Goal: Communication & Community: Answer question/provide support

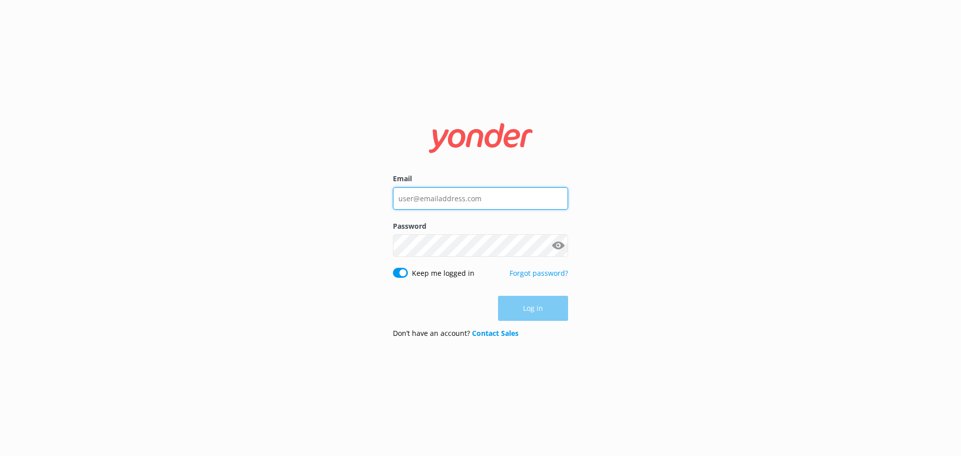
type input "[PERSON_NAME][EMAIL_ADDRESS][DOMAIN_NAME]"
click at [534, 310] on div "Log in" at bounding box center [480, 308] width 175 height 25
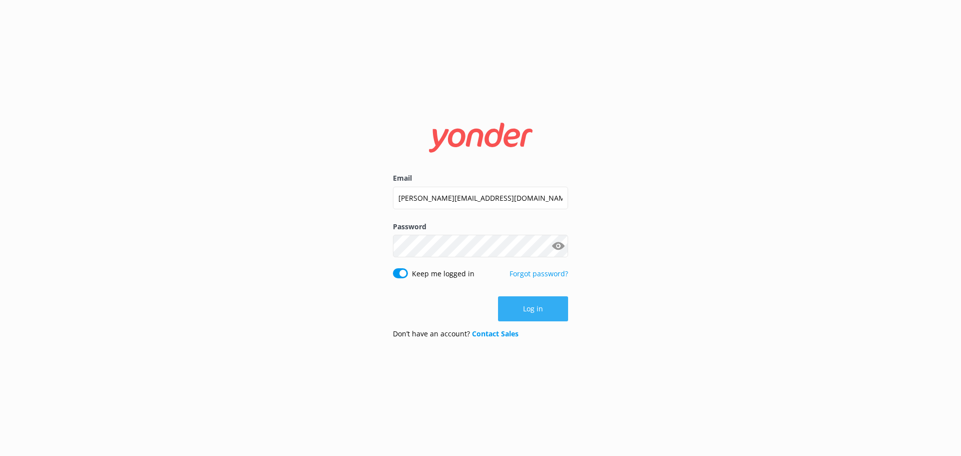
click at [531, 309] on button "Log in" at bounding box center [533, 308] width 70 height 25
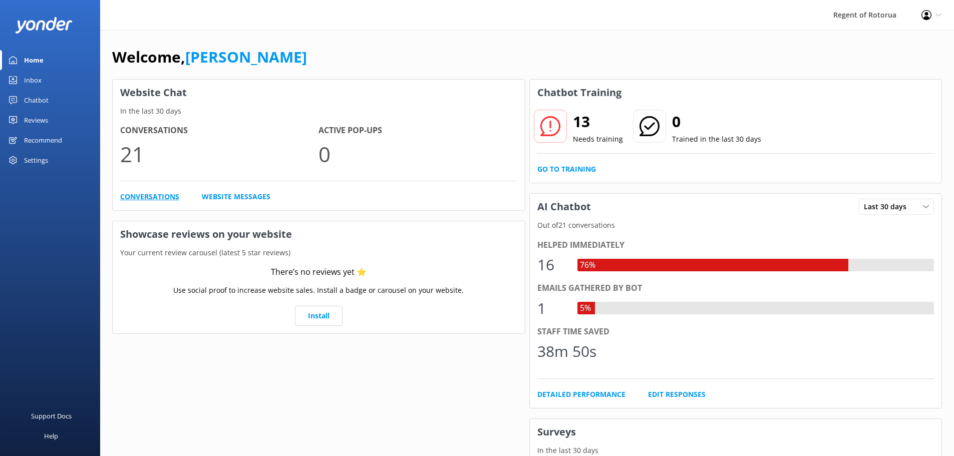
click at [153, 197] on link "Conversations" at bounding box center [149, 196] width 59 height 11
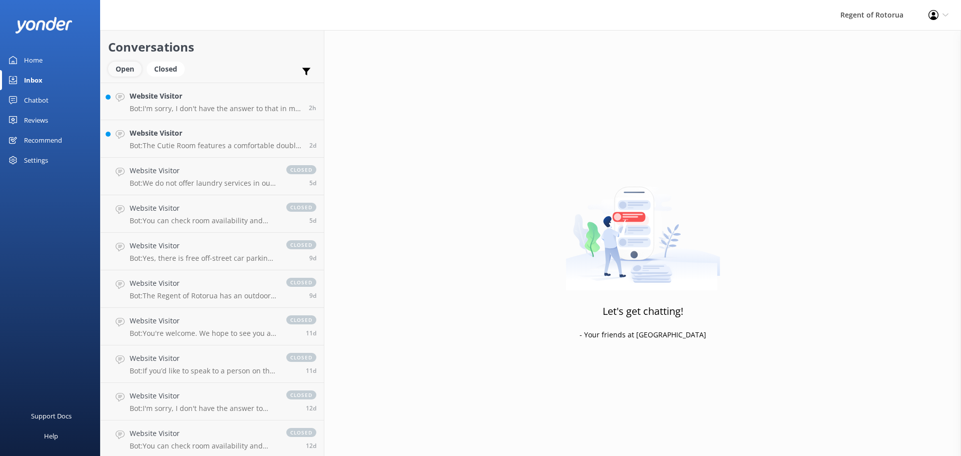
click at [121, 68] on div "Open" at bounding box center [125, 69] width 34 height 15
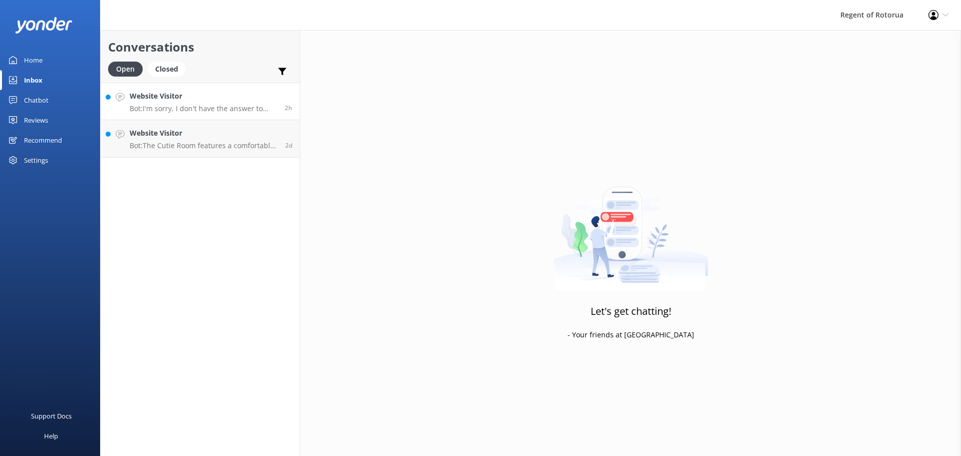
click at [177, 98] on h4 "Website Visitor" at bounding box center [204, 96] width 148 height 11
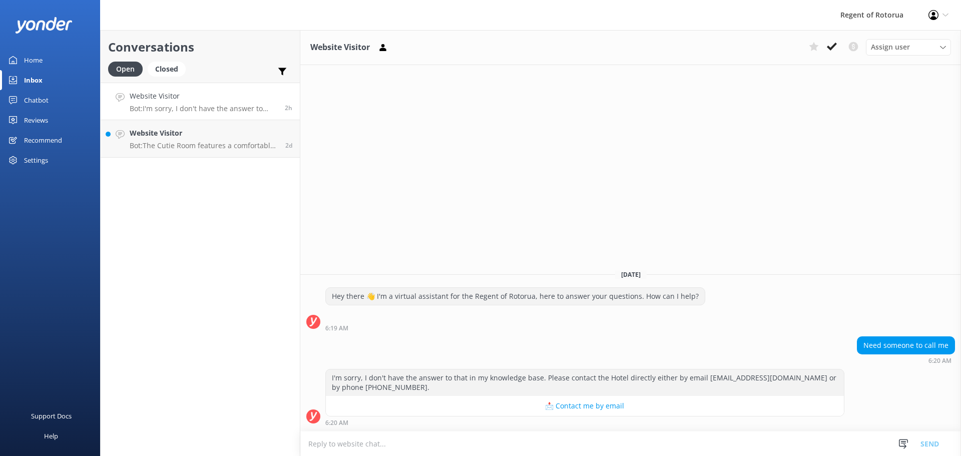
click at [833, 50] on icon at bounding box center [832, 47] width 10 height 10
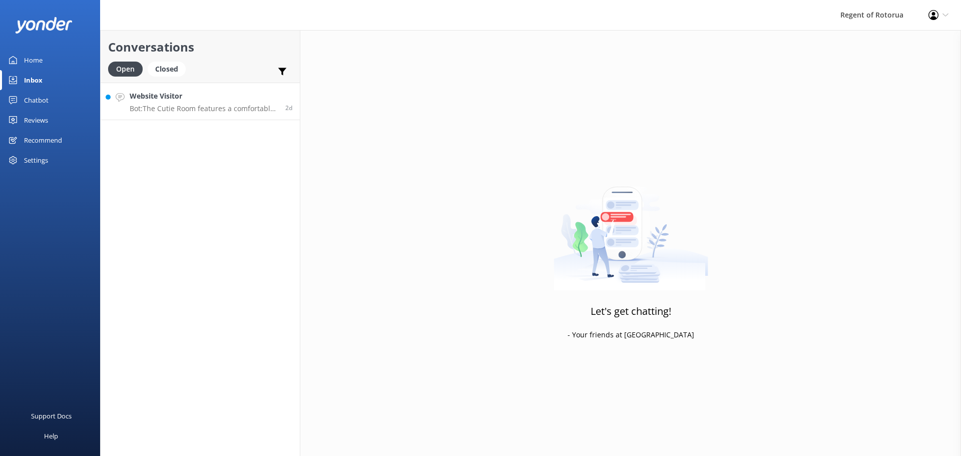
click at [182, 97] on h4 "Website Visitor" at bounding box center [204, 96] width 148 height 11
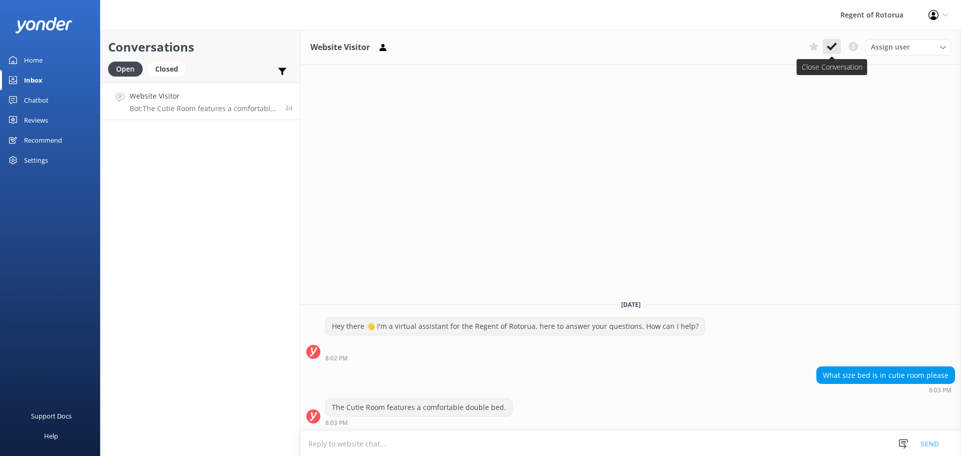
click at [831, 47] on icon at bounding box center [832, 47] width 10 height 10
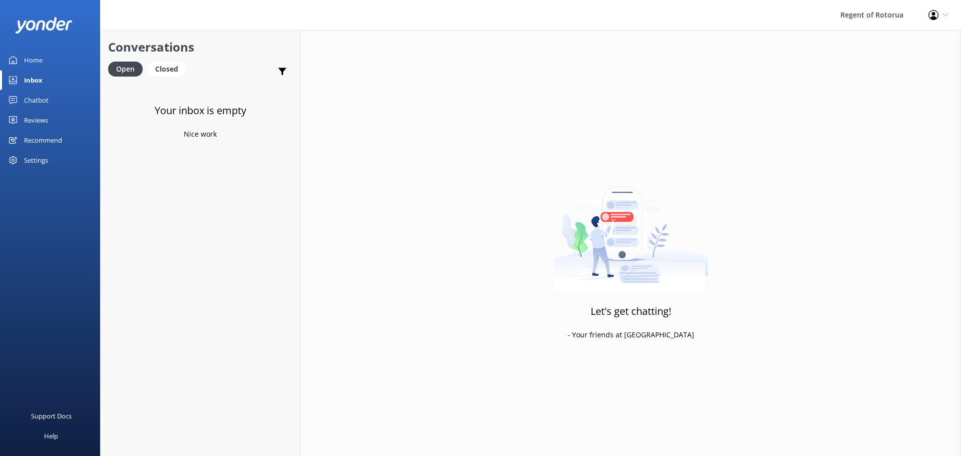
click at [37, 59] on div "Home" at bounding box center [33, 60] width 19 height 20
